Goal: Obtain resource: Obtain resource

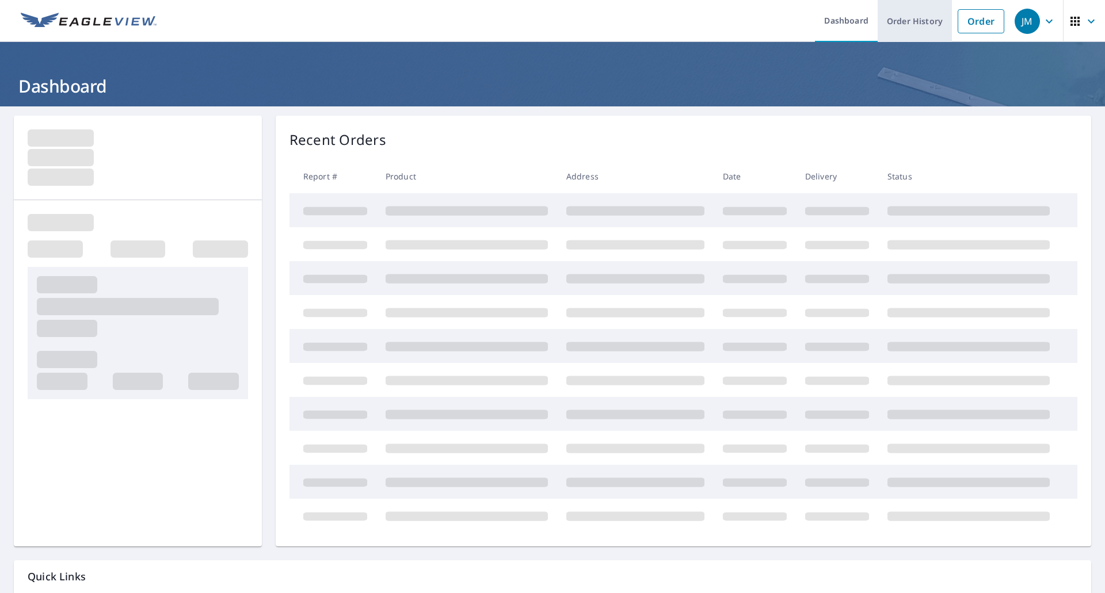
drag, startPoint x: 955, startPoint y: 21, endPoint x: 936, endPoint y: 21, distance: 19.6
click at [957, 21] on link "Order" at bounding box center [980, 21] width 47 height 24
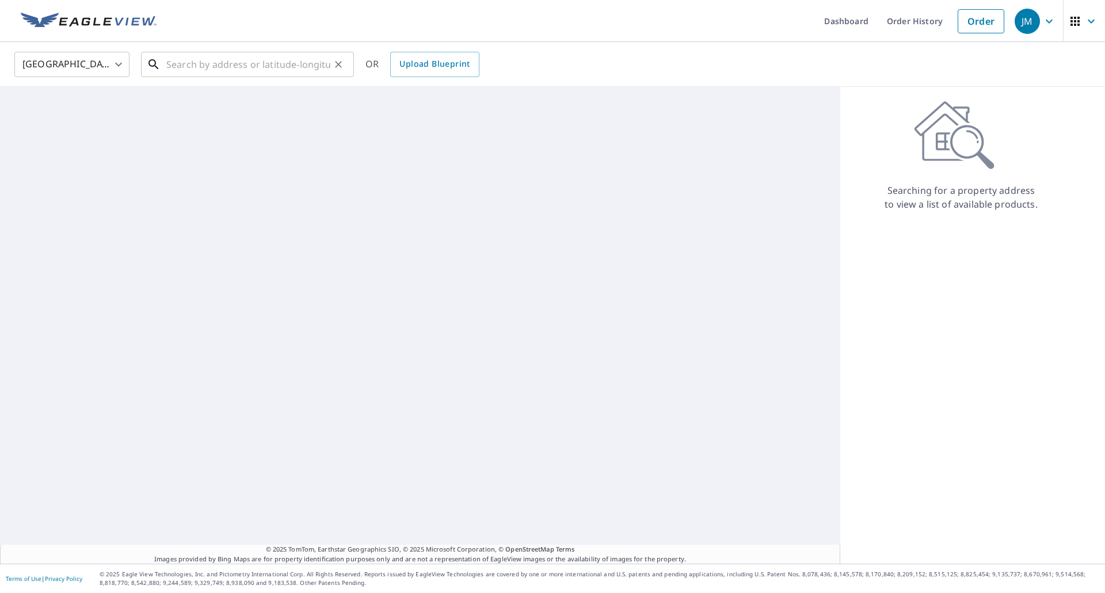
click at [272, 59] on input "text" at bounding box center [248, 64] width 164 height 32
paste input "[STREET_ADDRESS]"
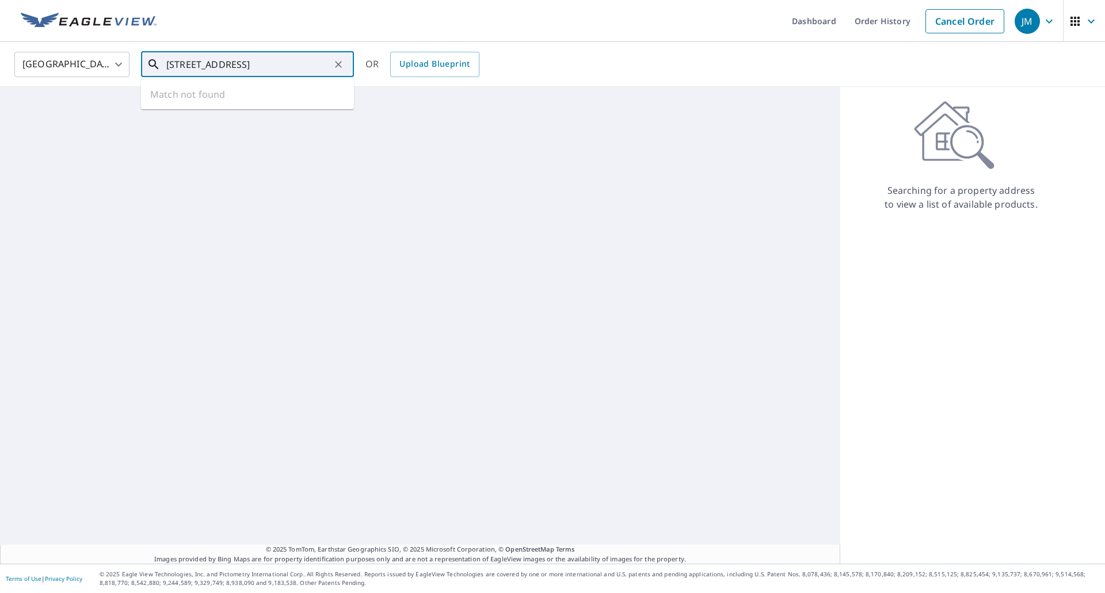
scroll to position [0, 12]
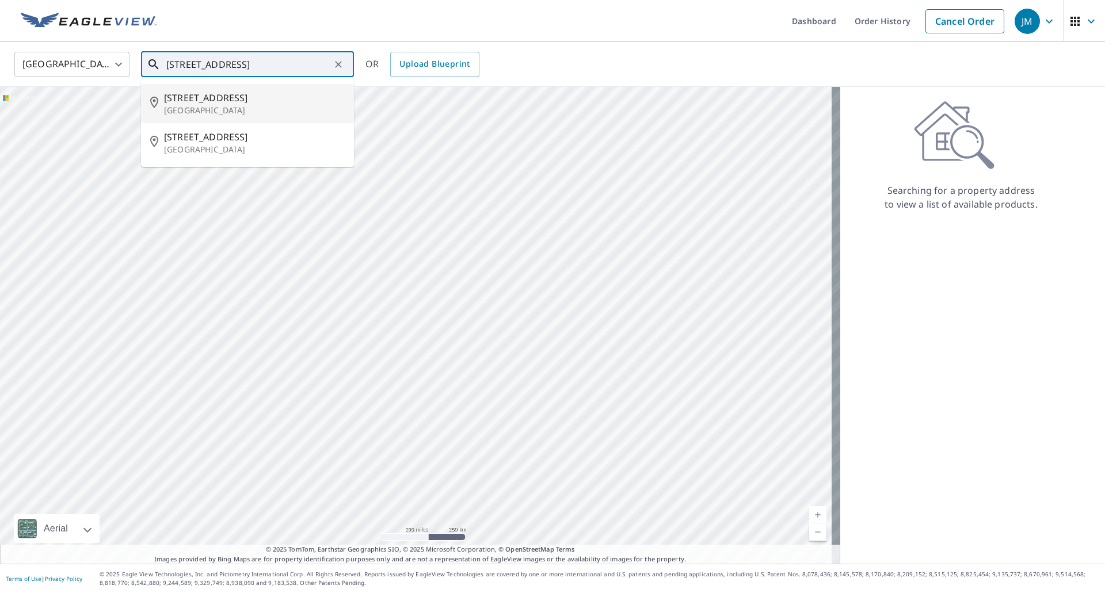
click at [234, 100] on span "[STREET_ADDRESS]" at bounding box center [254, 98] width 181 height 14
type input "[STREET_ADDRESS]"
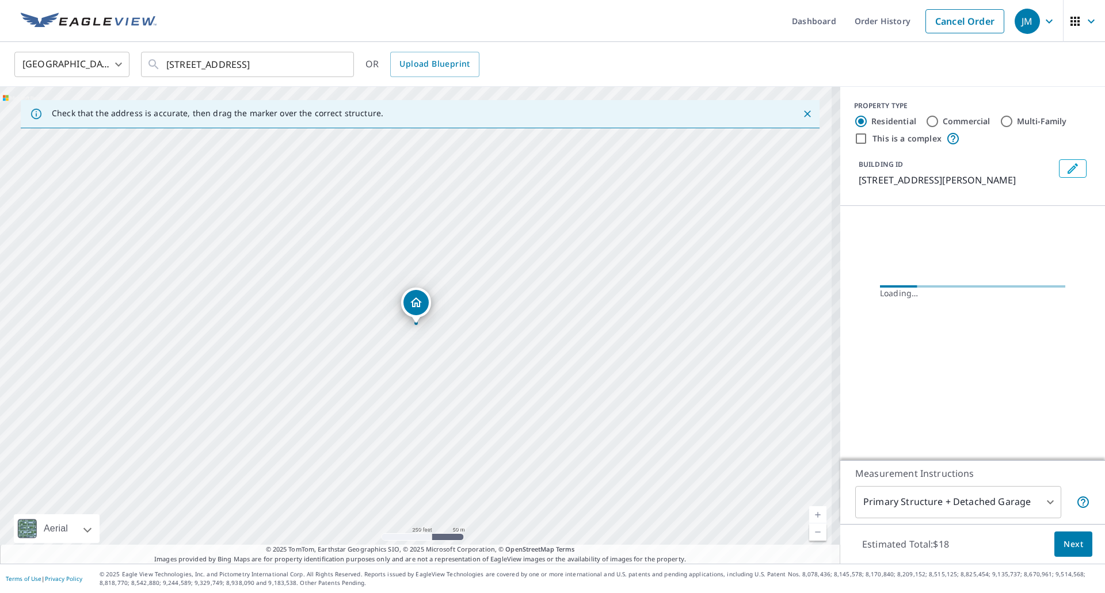
scroll to position [0, 0]
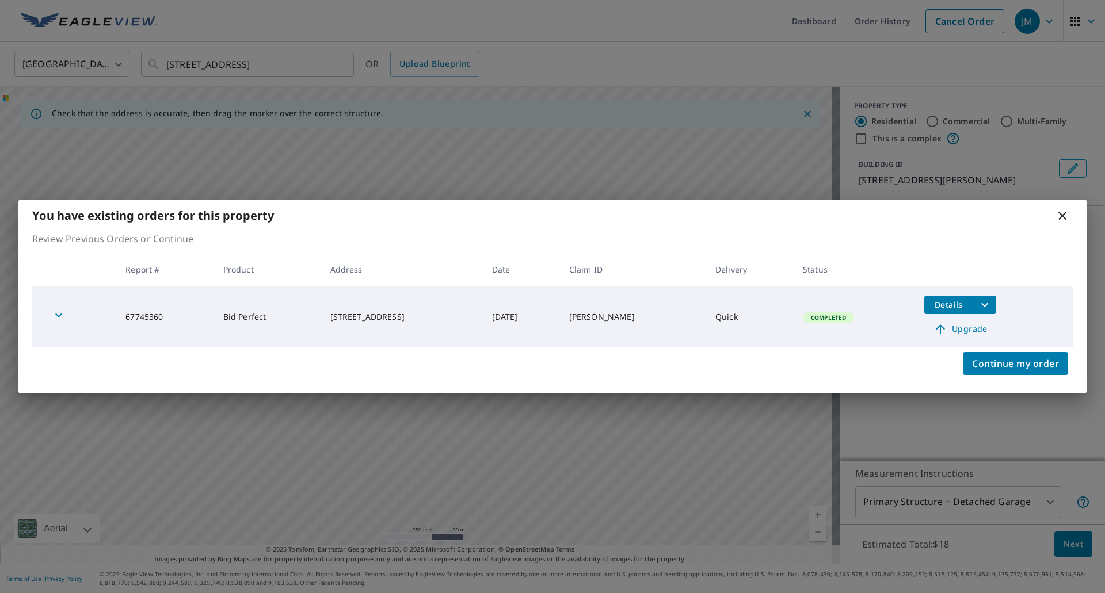
click at [986, 310] on icon "filesDropdownBtn-67745360" at bounding box center [985, 305] width 14 height 14
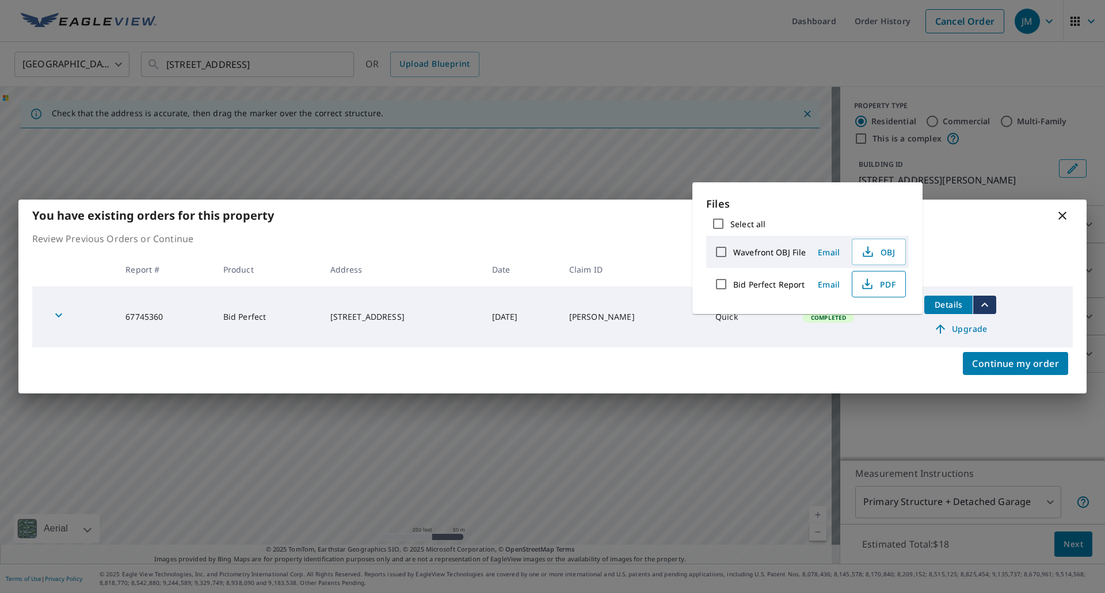
click at [879, 285] on span "PDF" at bounding box center [877, 284] width 37 height 14
